Goal: Task Accomplishment & Management: Manage account settings

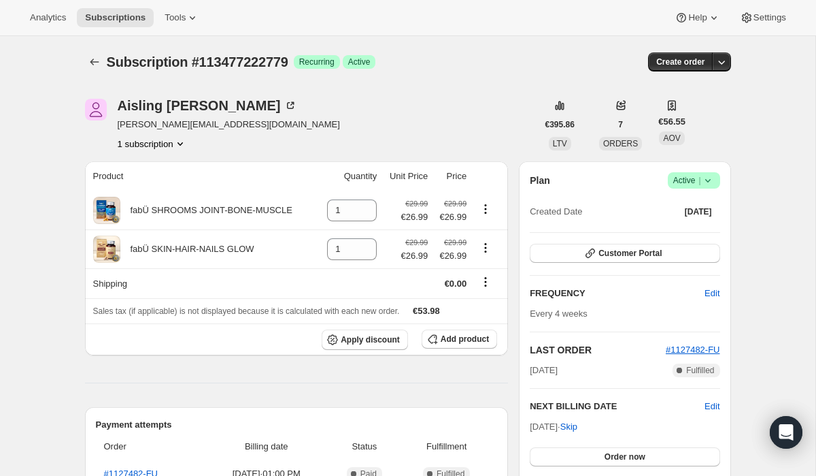
click at [686, 173] on span "Active |" at bounding box center [695, 180] width 42 height 14
click at [686, 222] on button "Cancel subscription" at bounding box center [690, 230] width 85 height 22
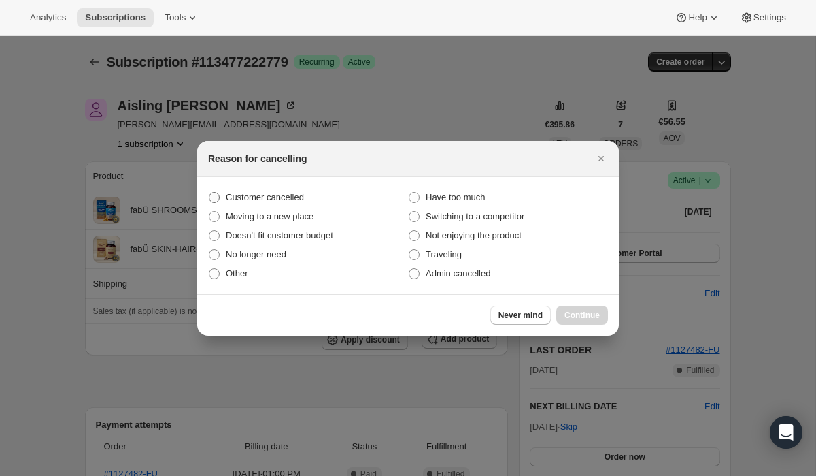
click at [343, 199] on label "Customer cancelled" at bounding box center [308, 197] width 200 height 19
click at [210, 193] on input "Customer cancelled" at bounding box center [209, 192] width 1 height 1
radio input "true"
click at [584, 315] on span "Continue" at bounding box center [582, 315] width 35 height 11
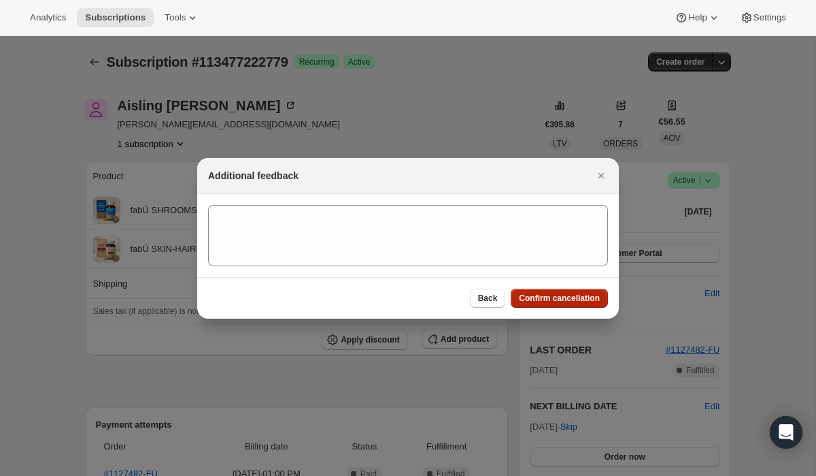
click at [529, 294] on span "Confirm cancellation" at bounding box center [559, 298] width 81 height 11
